Goal: Information Seeking & Learning: Learn about a topic

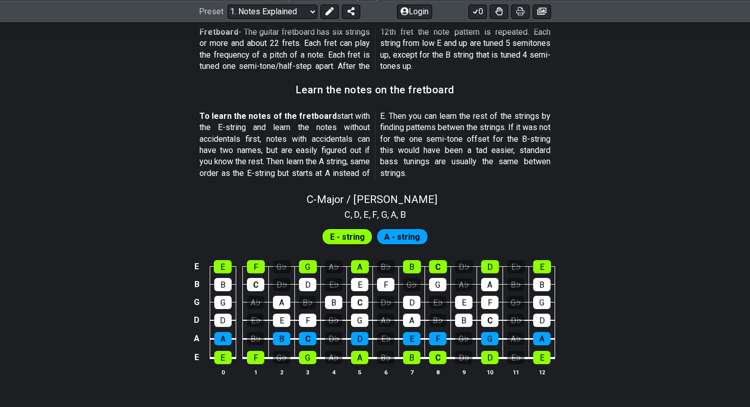
scroll to position [877, 0]
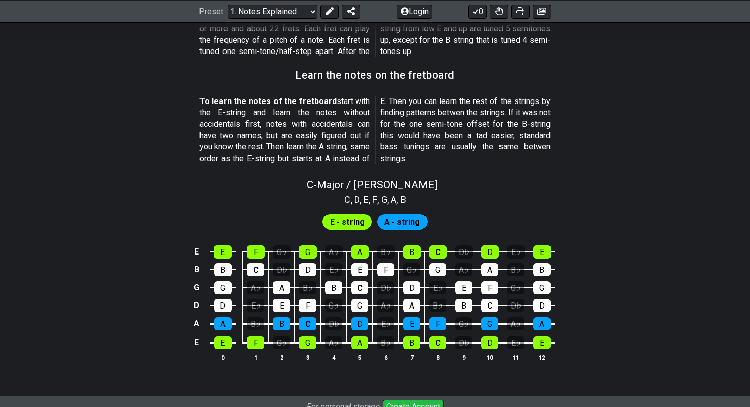
scroll to position [876, 0]
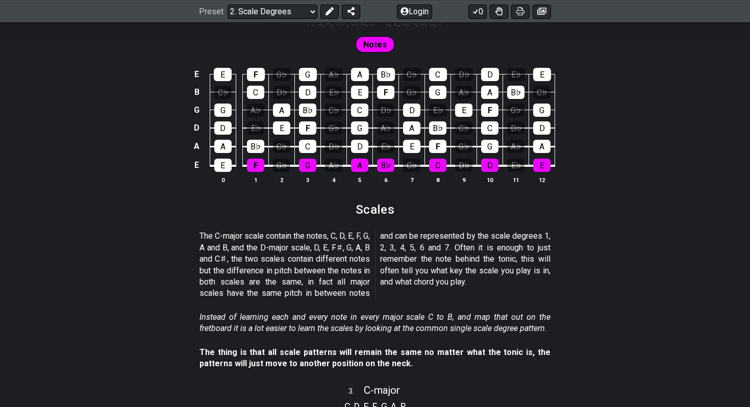
scroll to position [917, 0]
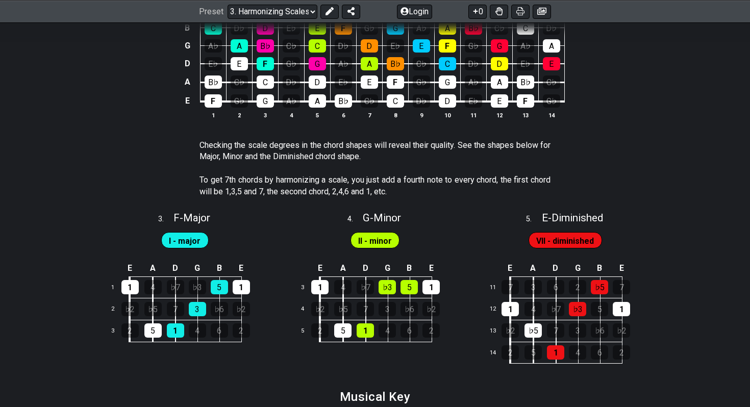
scroll to position [844, 0]
